Goal: Information Seeking & Learning: Learn about a topic

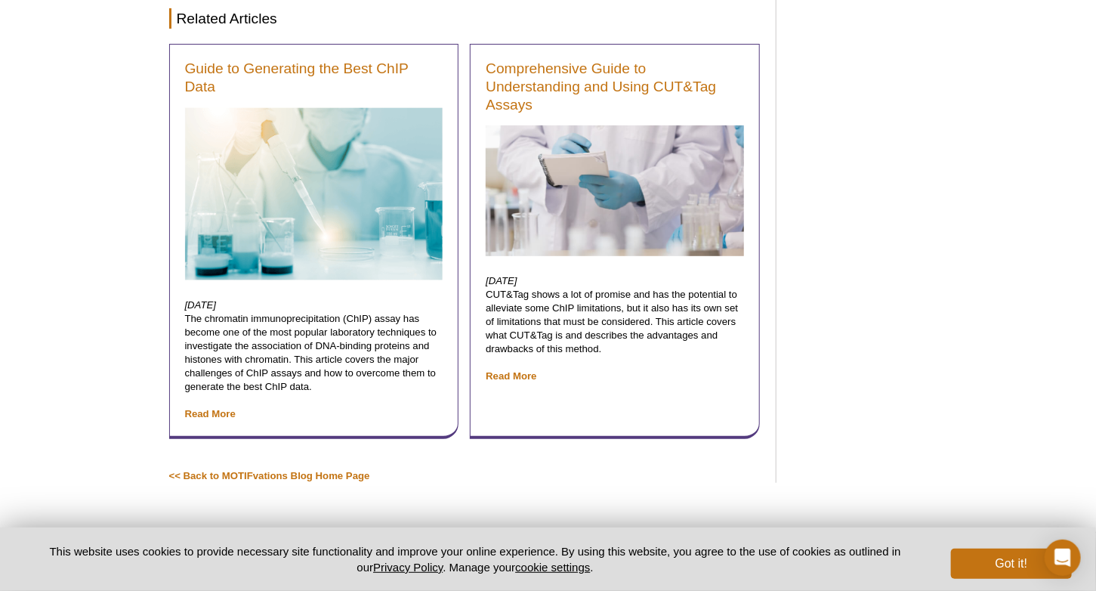
scroll to position [5324, 0]
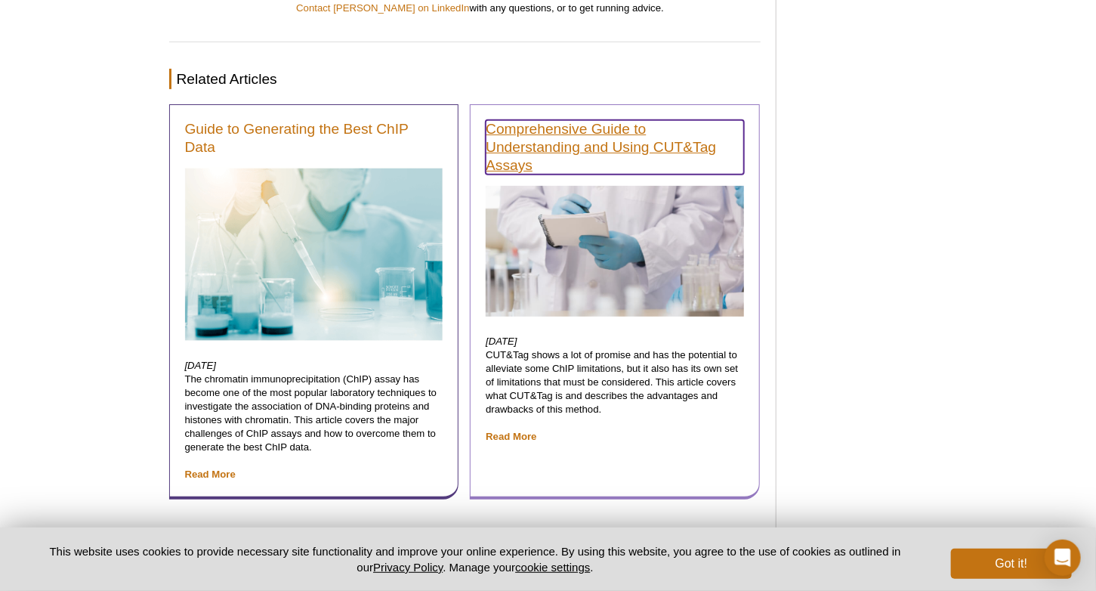
click at [581, 120] on link "Comprehensive Guide to Understanding and Using CUT&Tag Assays" at bounding box center [615, 147] width 258 height 54
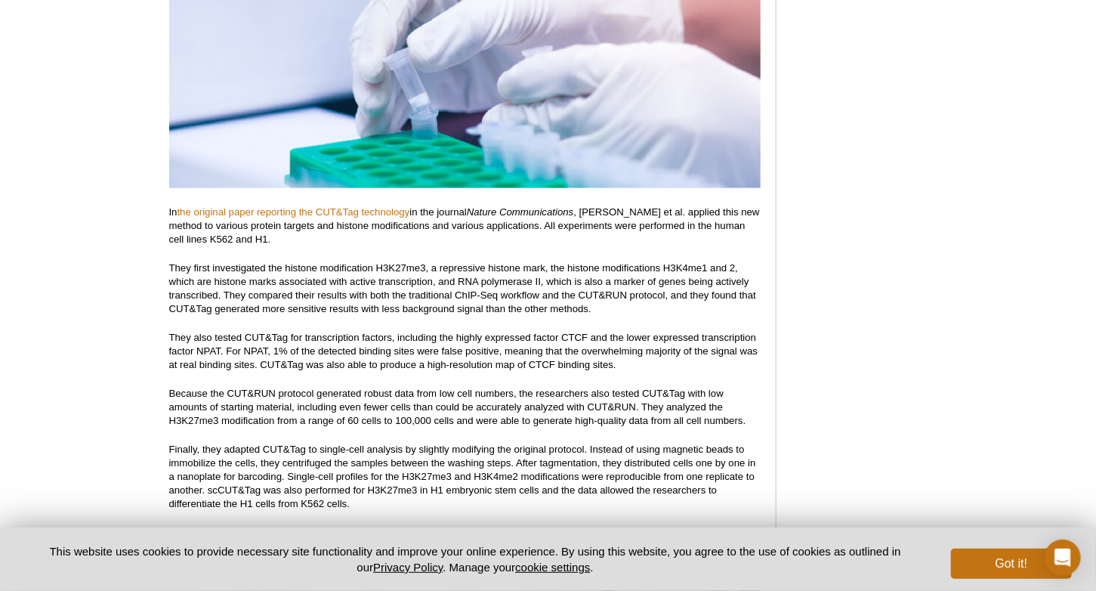
scroll to position [6056, 0]
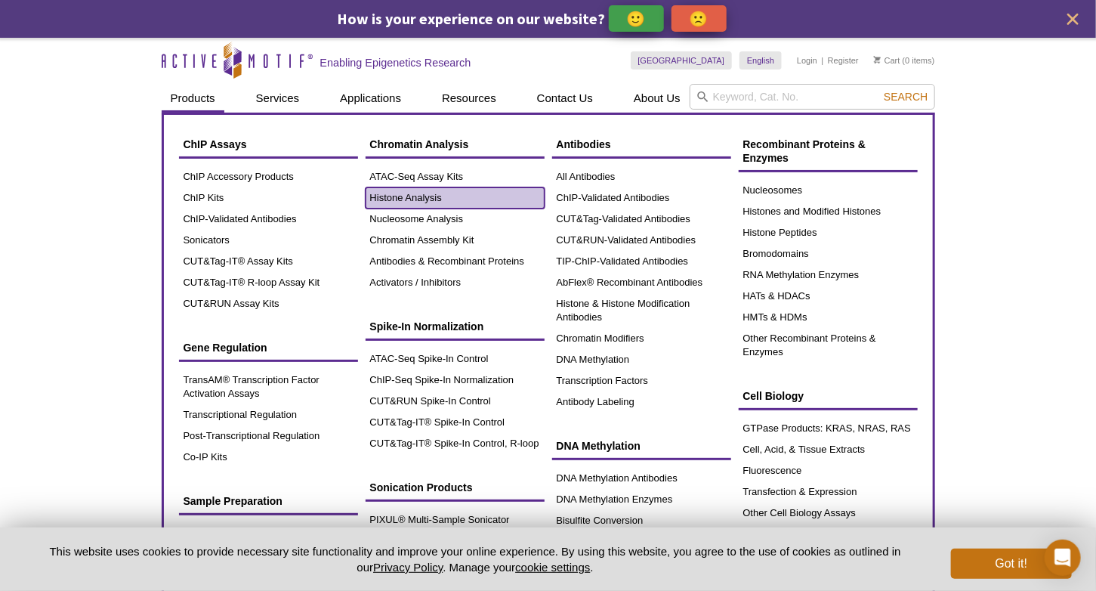
click at [413, 193] on link "Histone Analysis" at bounding box center [454, 197] width 179 height 21
